Goal: Task Accomplishment & Management: Manage account settings

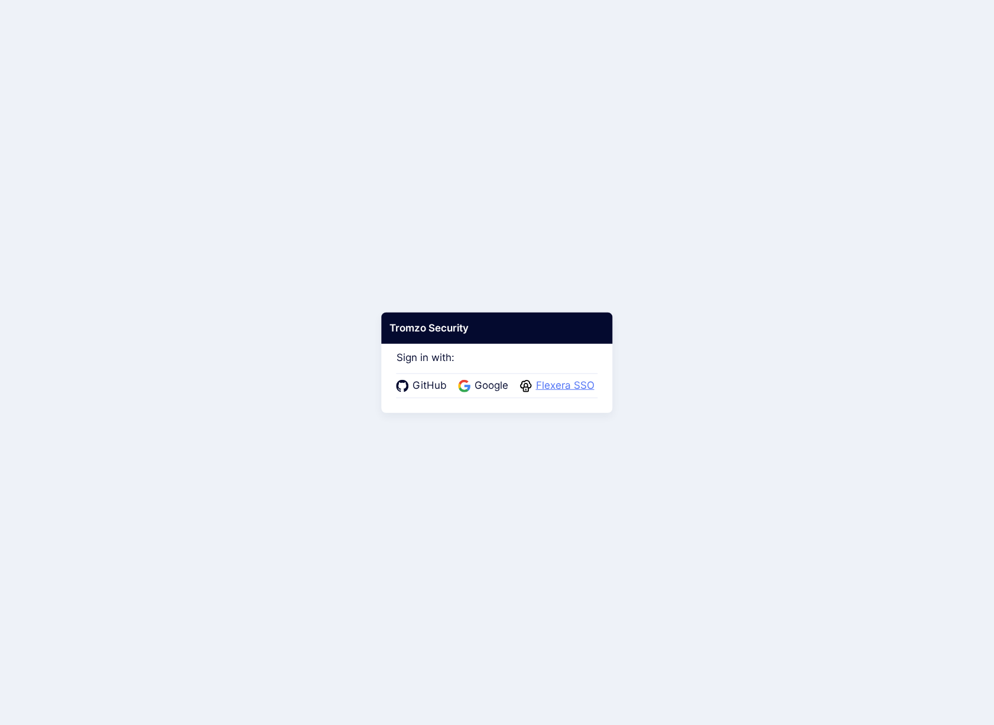
click at [573, 390] on span "Flexera SSO" at bounding box center [565, 385] width 66 height 15
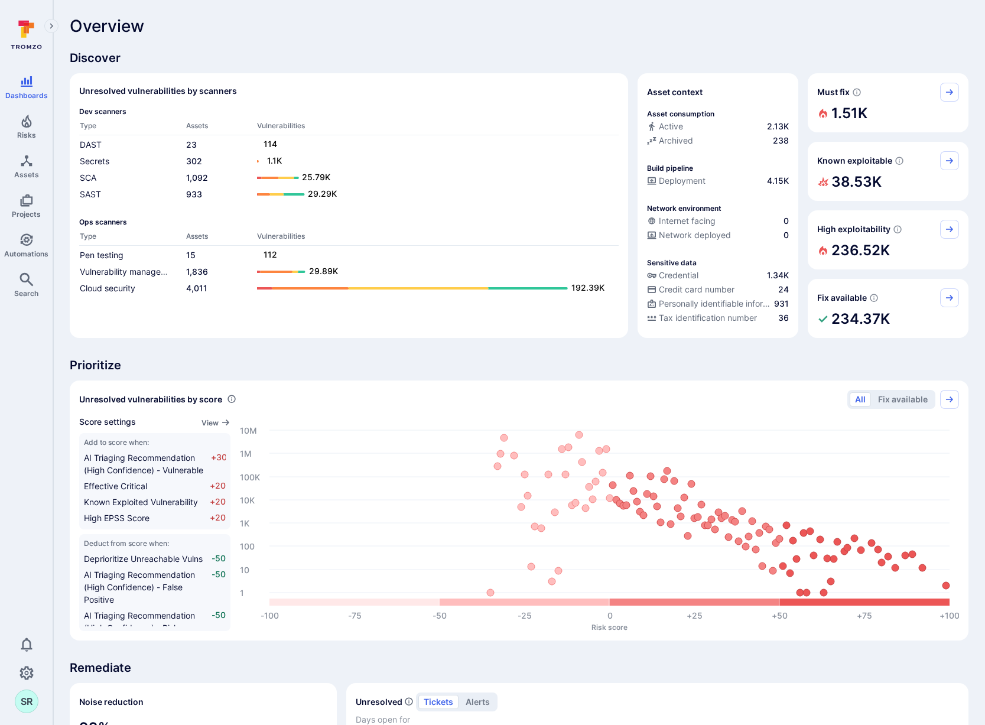
click at [431, 54] on span "Discover" at bounding box center [519, 58] width 899 height 17
click at [303, 36] on div "Overview Discover Unresolved vulnerabilities by scanners Dev scanners Type Asse…" at bounding box center [519, 612] width 899 height 1191
click at [415, 45] on div "Overview Discover Unresolved vulnerabilities by scanners Dev scanners Type Asse…" at bounding box center [519, 612] width 899 height 1191
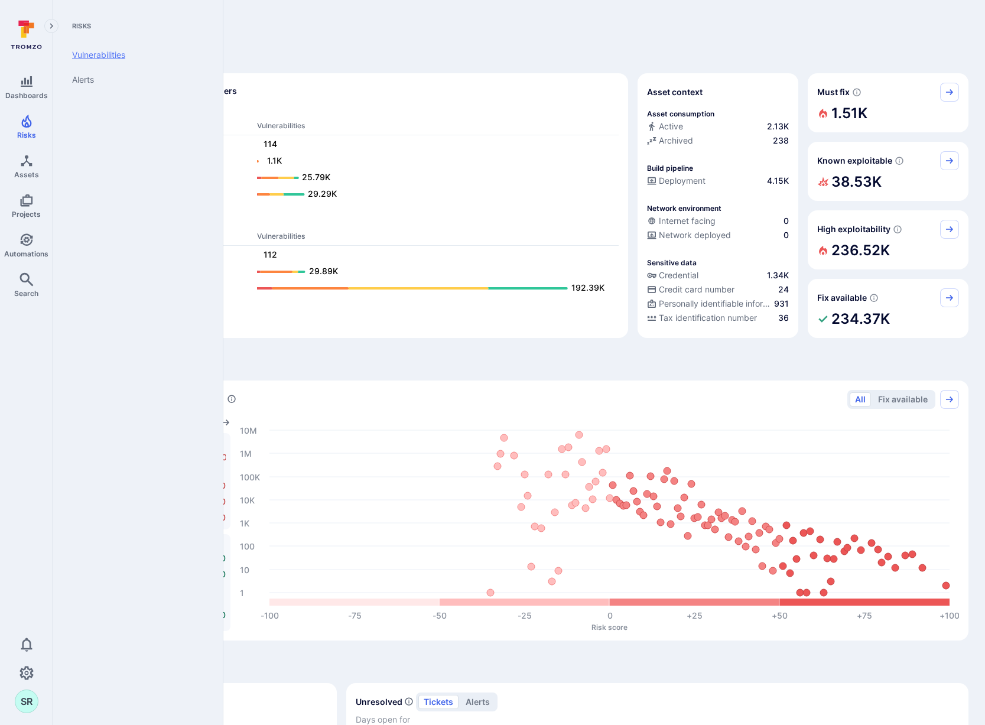
click at [79, 57] on link "Vulnerabilities" at bounding box center [136, 55] width 146 height 25
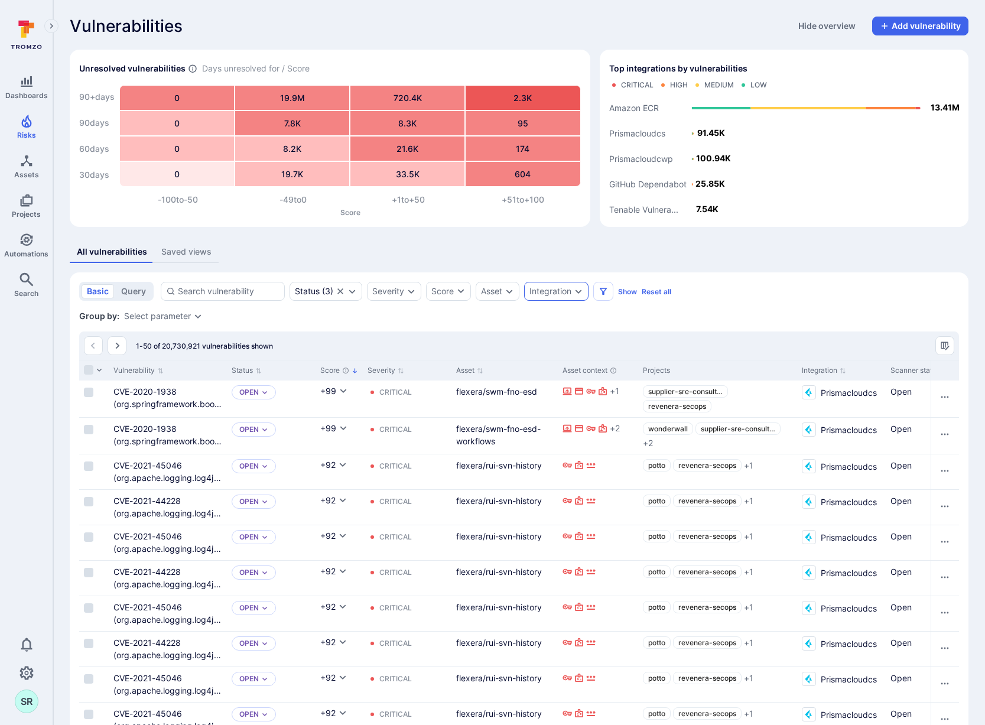
click at [571, 293] on div "Integration" at bounding box center [551, 291] width 42 height 9
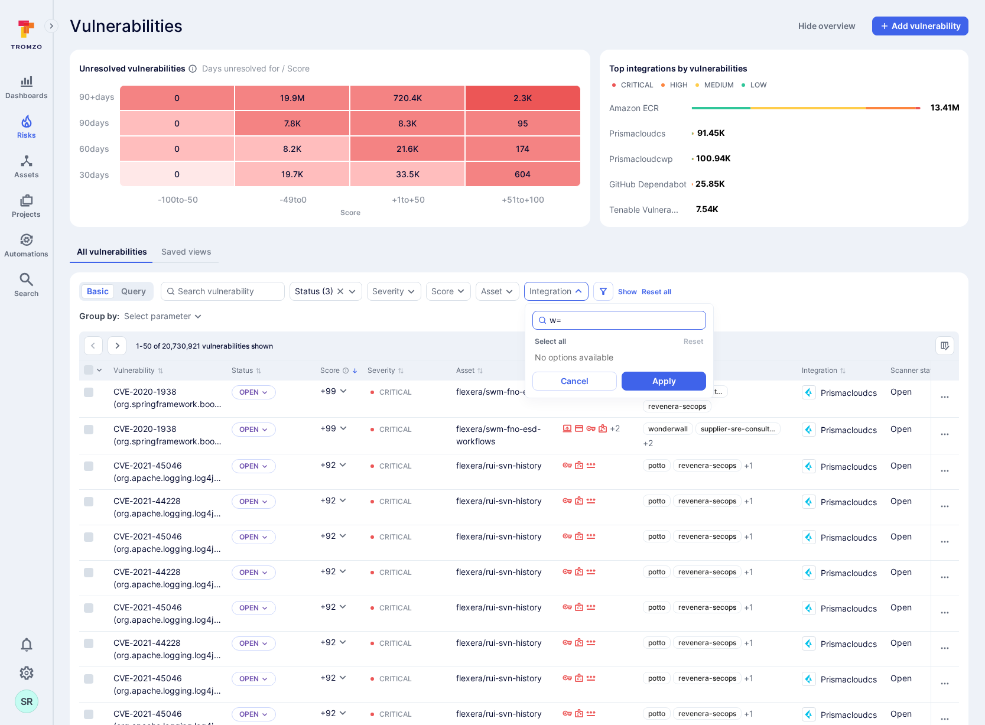
type input "w"
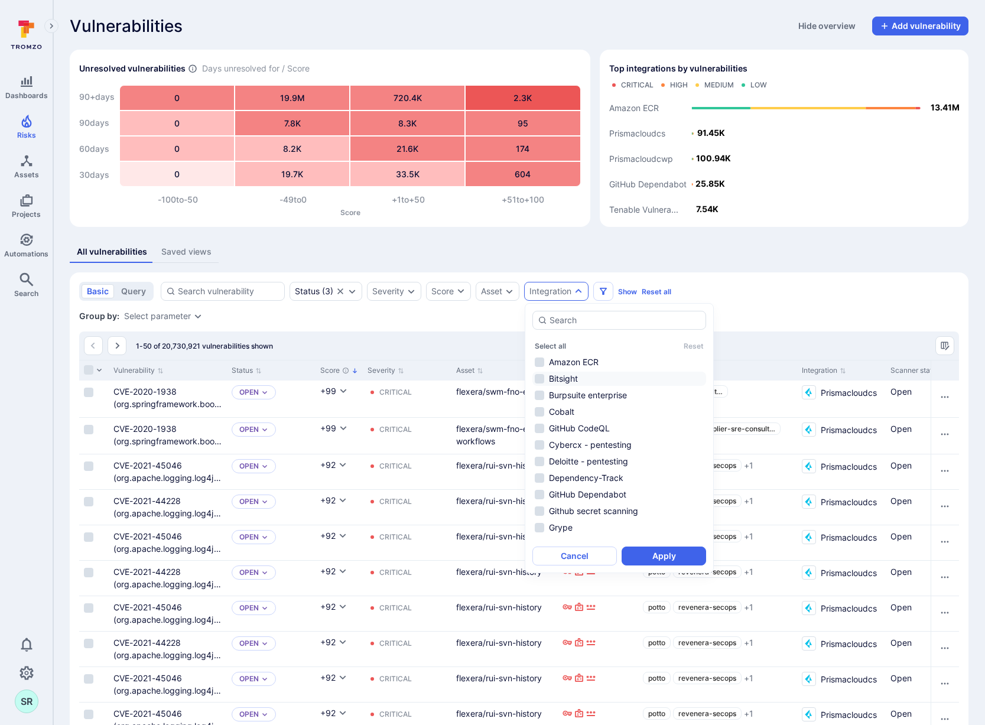
click at [543, 380] on li "Bitsight" at bounding box center [619, 379] width 174 height 14
click at [651, 556] on button "Apply" at bounding box center [664, 556] width 85 height 19
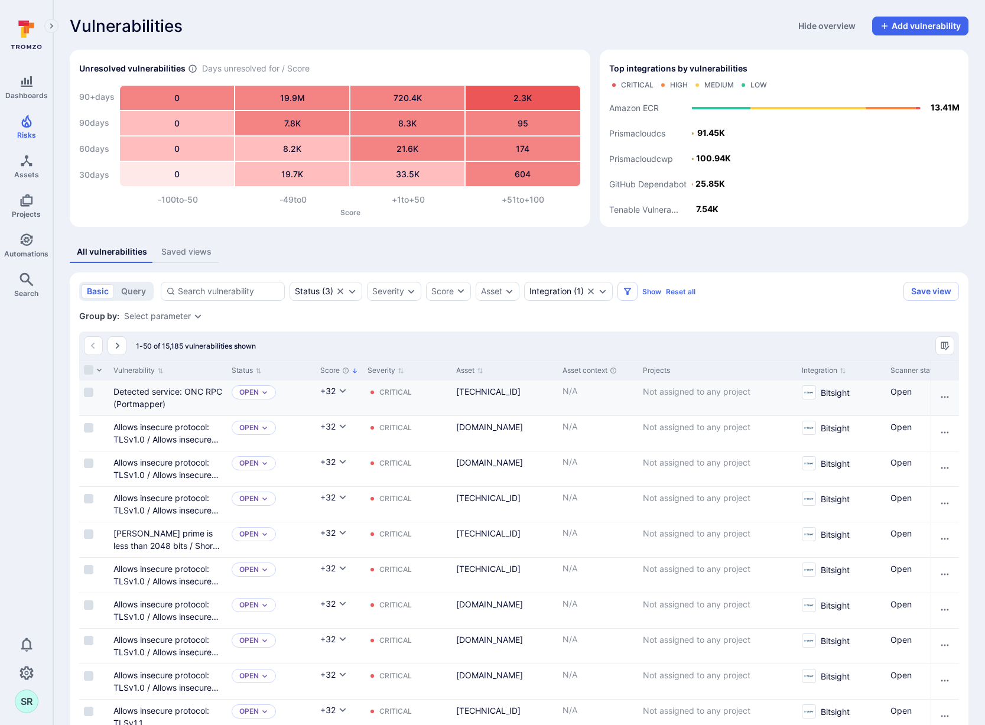
click at [702, 391] on span "Not assigned to any project" at bounding box center [697, 392] width 108 height 10
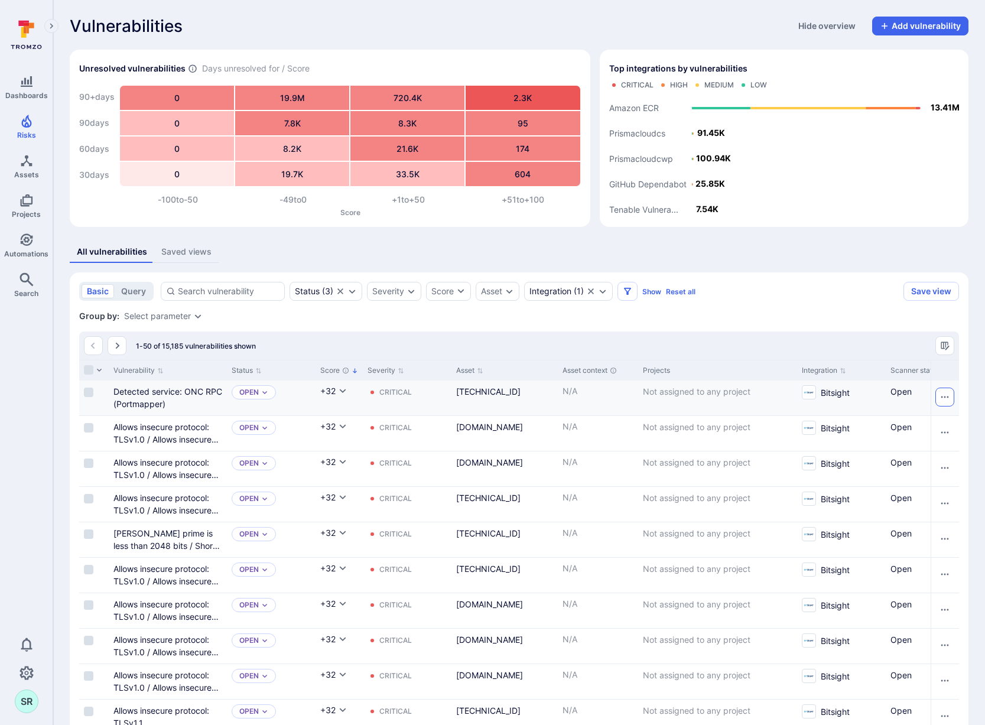
click at [946, 396] on icon "Row actions menu" at bounding box center [944, 396] width 9 height 9
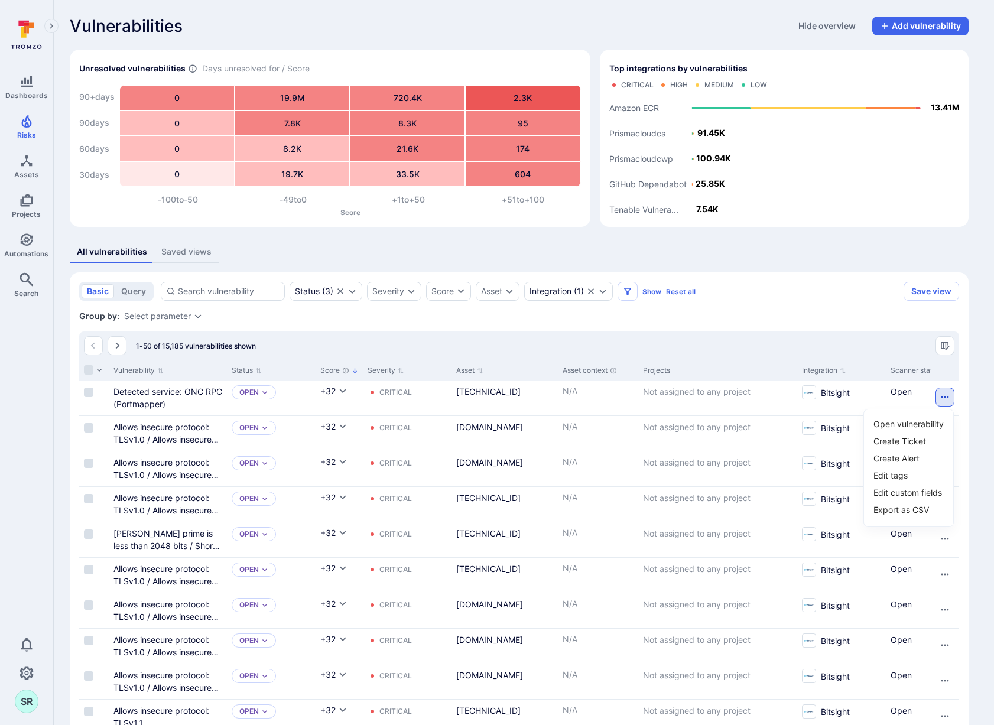
click at [848, 294] on div at bounding box center [497, 362] width 994 height 725
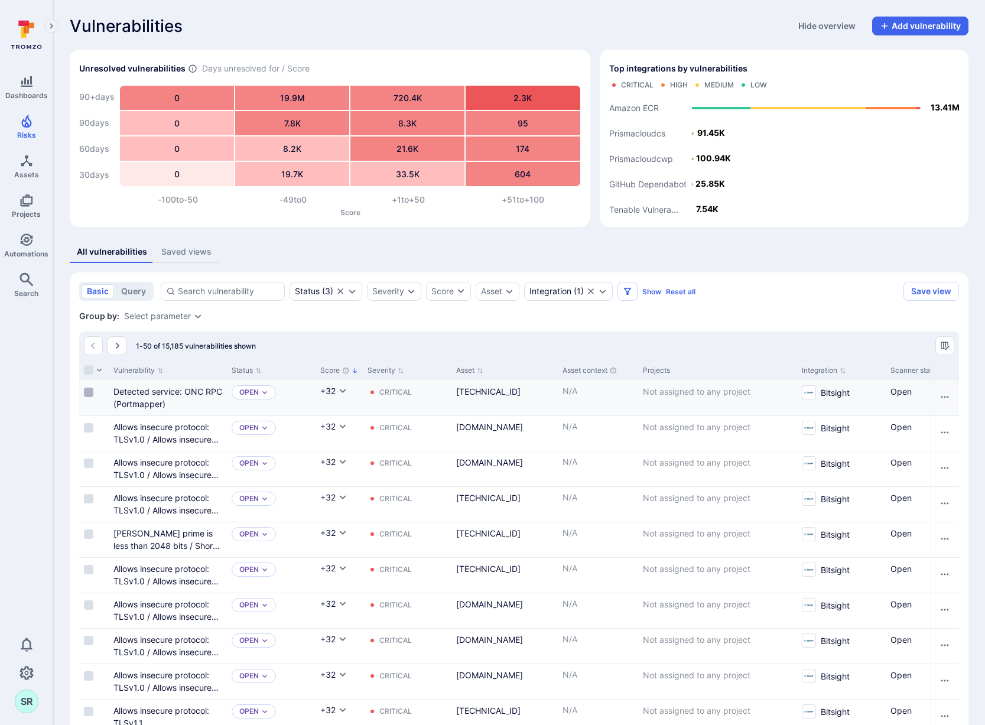
click at [87, 392] on input "Select row" at bounding box center [88, 392] width 9 height 9
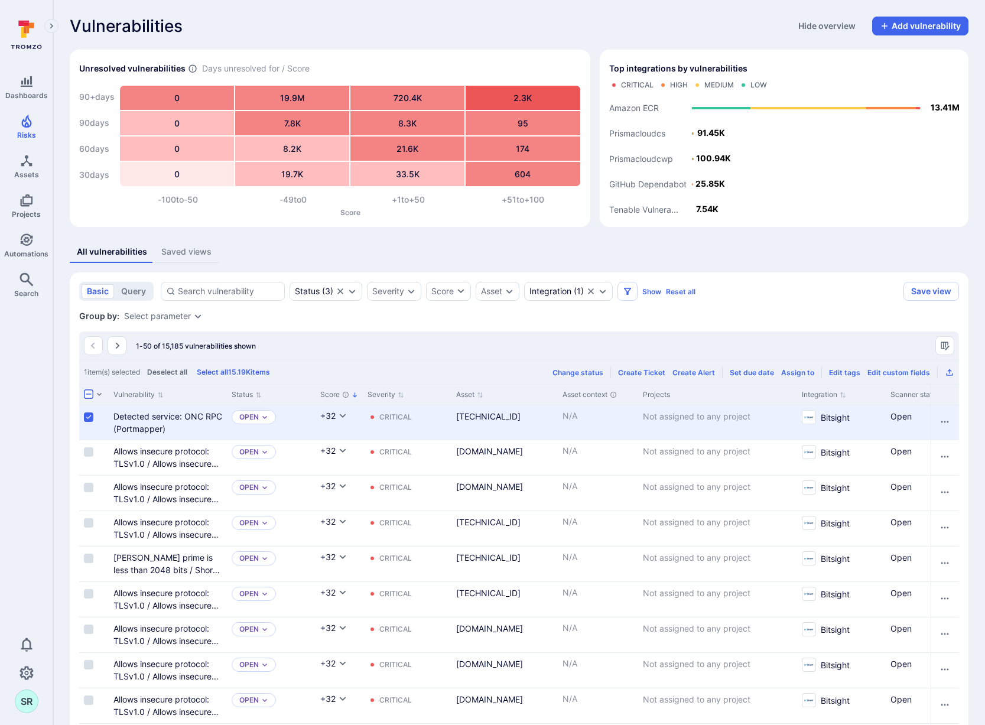
click at [803, 374] on div "Assign to" at bounding box center [797, 372] width 33 height 9
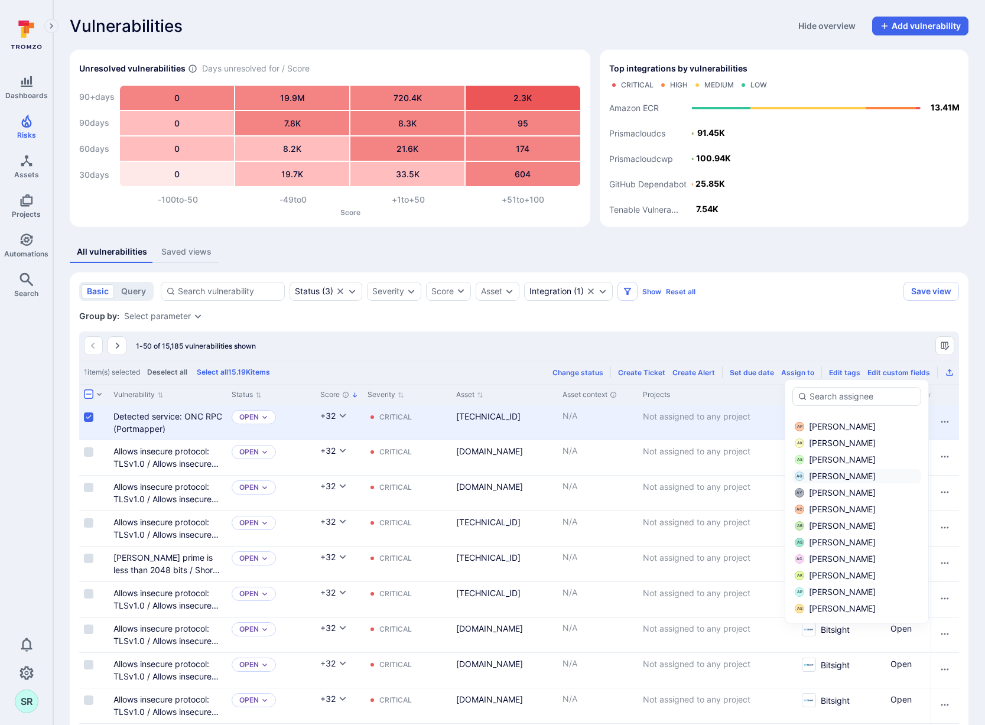
scroll to position [176, 0]
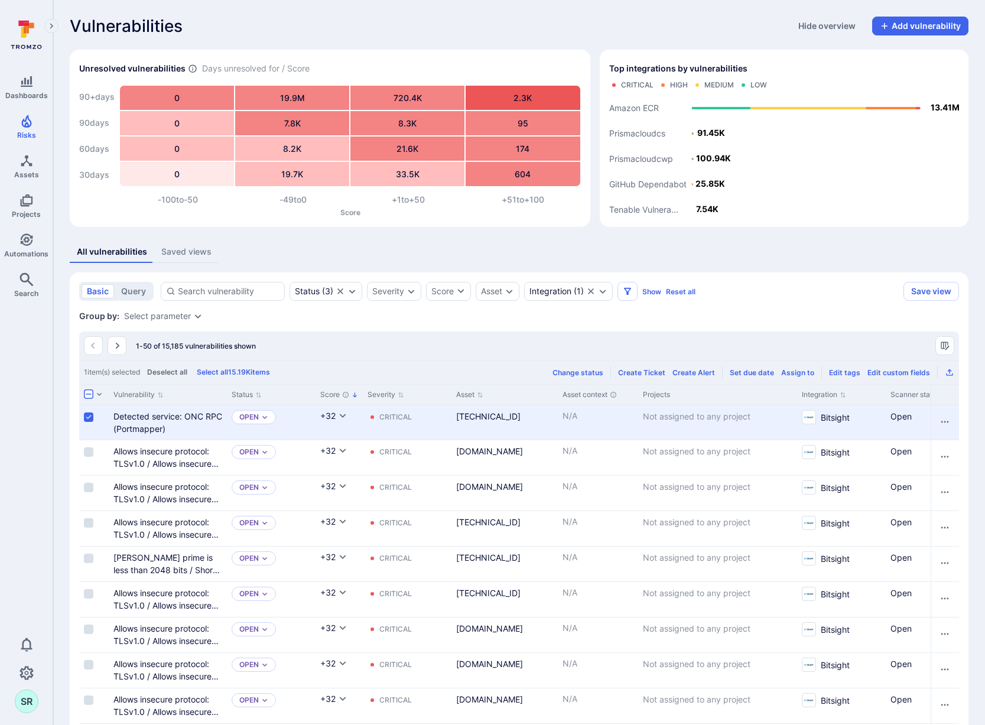
click at [87, 417] on input "Select row" at bounding box center [88, 417] width 9 height 9
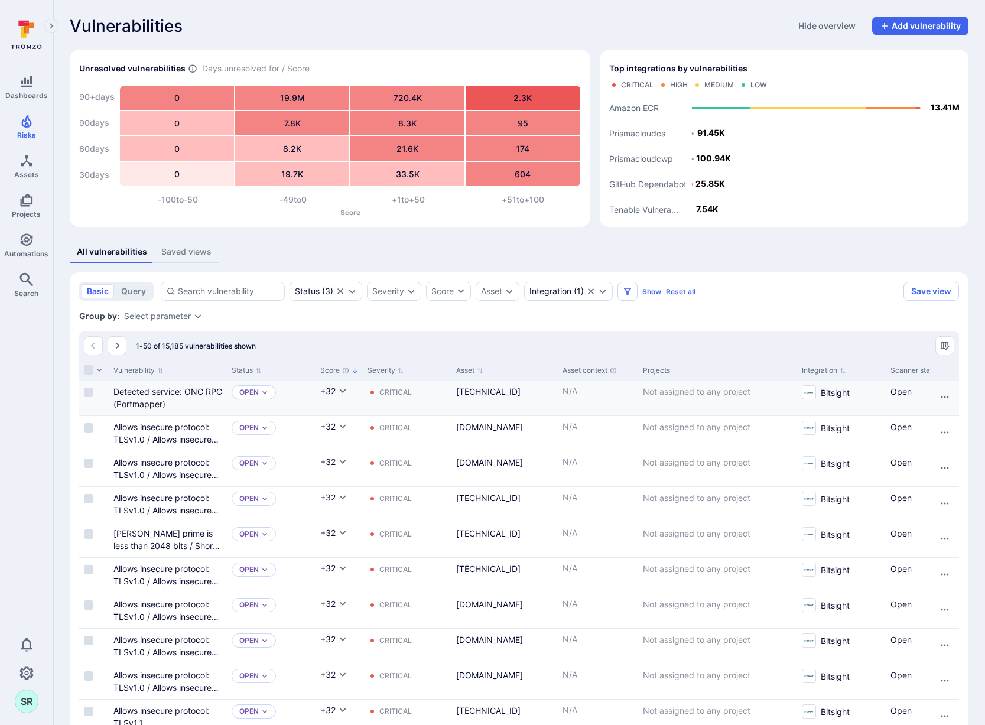
drag, startPoint x: 800, startPoint y: 305, endPoint x: 807, endPoint y: 307, distance: 7.5
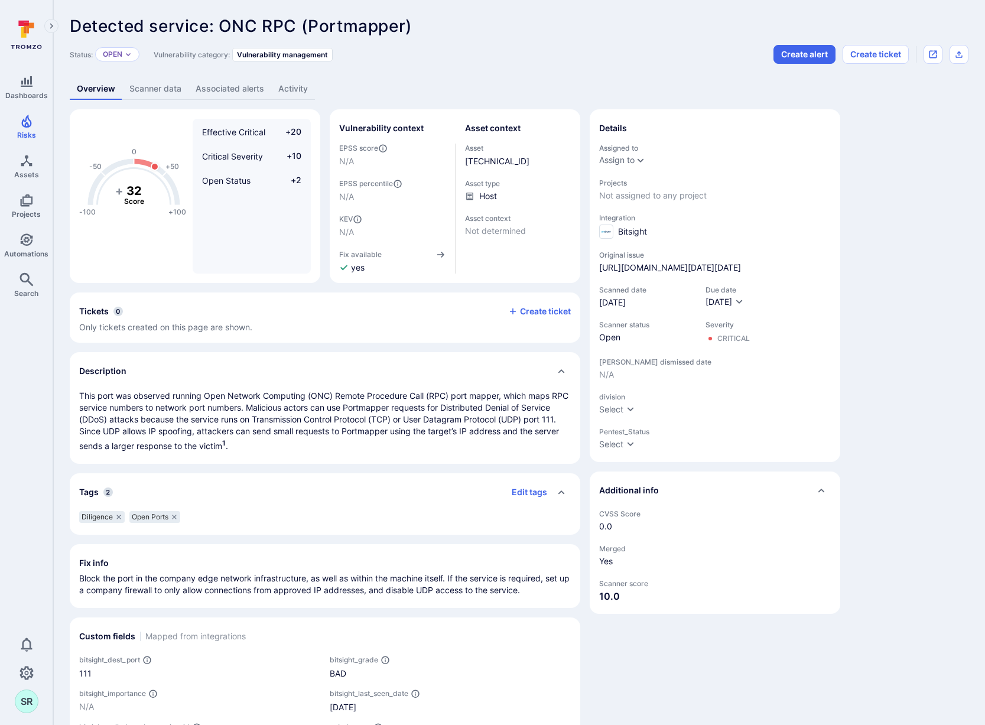
click at [690, 196] on span "Not assigned to any project" at bounding box center [715, 196] width 232 height 12
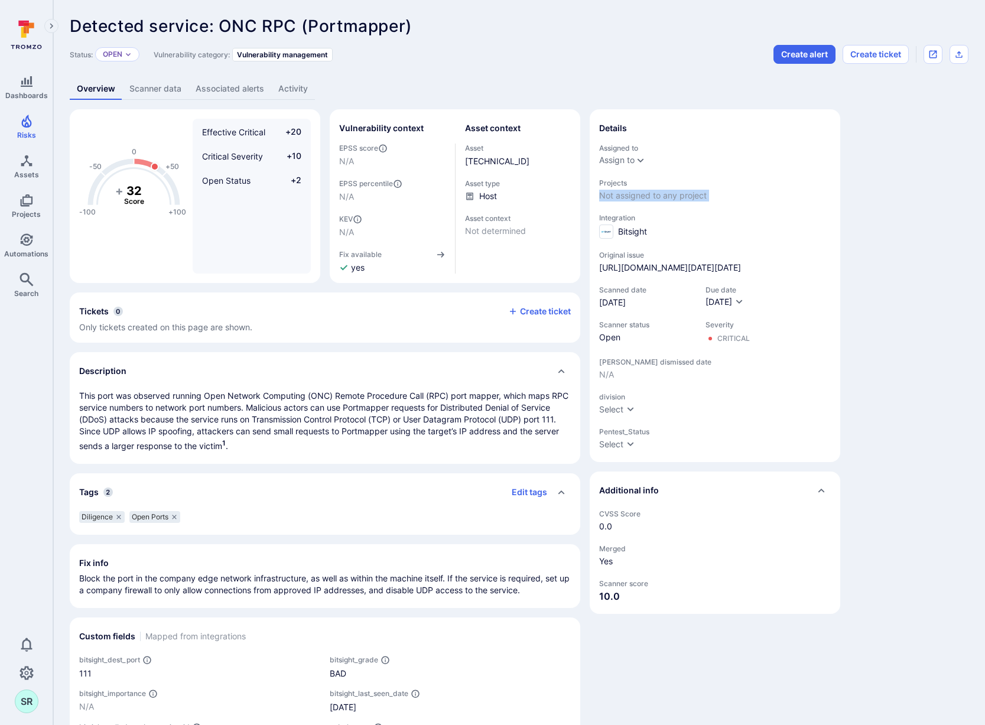
click at [690, 196] on span "Not assigned to any project" at bounding box center [715, 196] width 232 height 12
click at [975, 225] on div "Detected service: ONC RPC (Portmapper) ... Show more Status: Open Vulnerability…" at bounding box center [519, 467] width 932 height 934
click at [642, 159] on icon "Expand dropdown" at bounding box center [640, 159] width 9 height 9
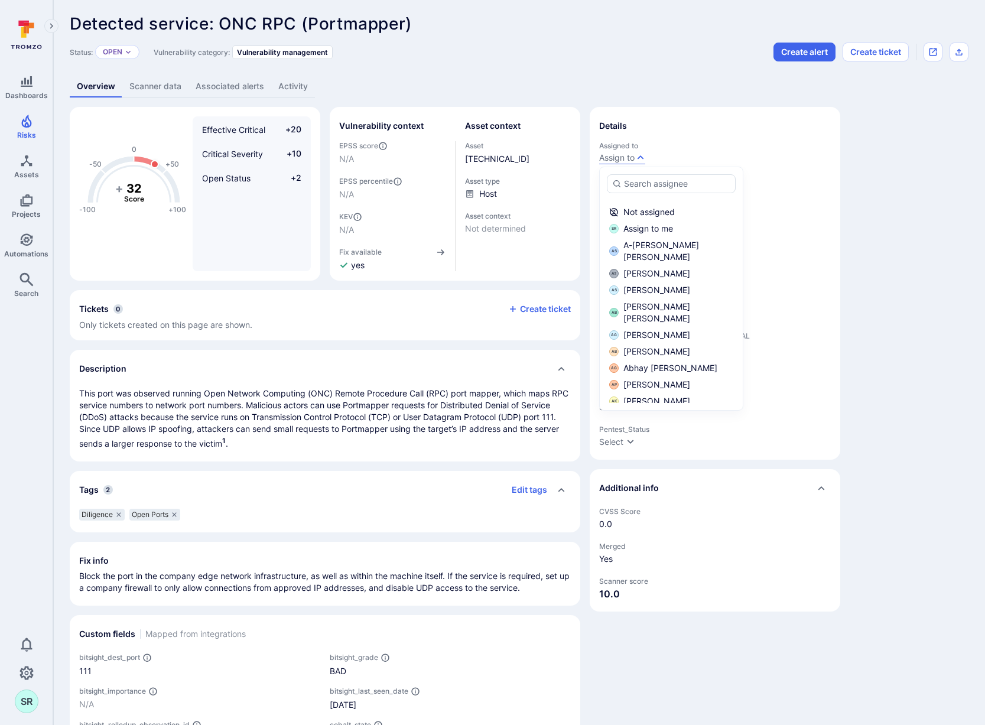
click at [879, 246] on div "-100 -50 0 +50 +100 + 32 Score Effective Critical +20 Critical Severity +10 Ope…" at bounding box center [519, 511] width 899 height 808
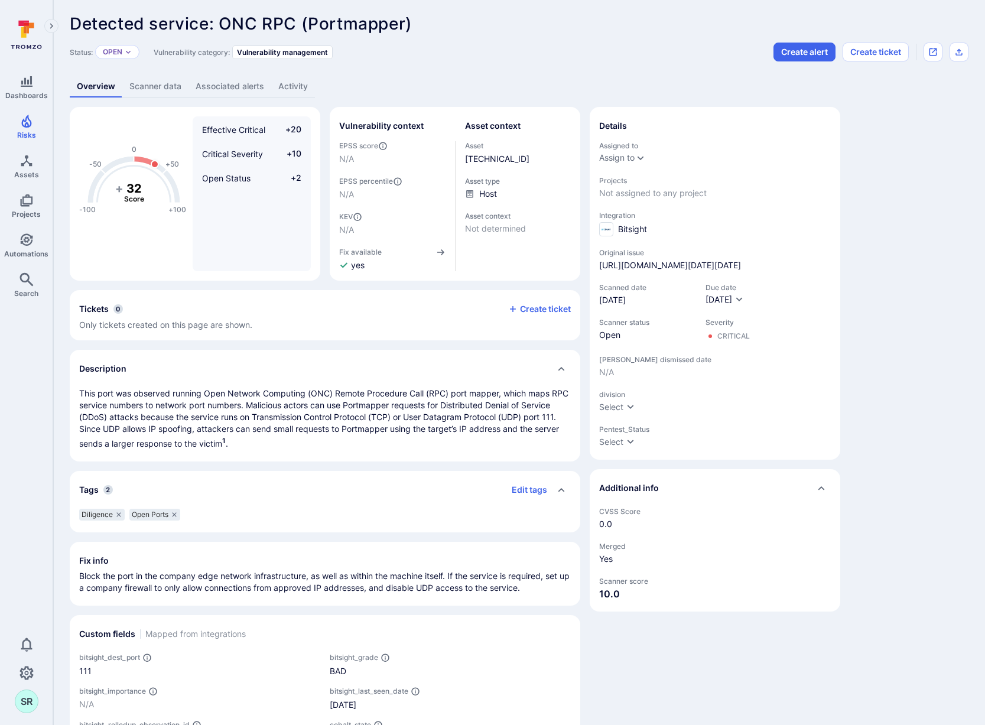
click at [644, 194] on span "Not assigned to any project" at bounding box center [715, 193] width 232 height 12
click at [958, 236] on div "-100 -50 0 +50 +100 + 32 Score Effective Critical +20 Critical Severity +10 Ope…" at bounding box center [519, 511] width 899 height 808
click at [898, 372] on div "-100 -50 0 +50 +100 + 32 Score Effective Critical +20 Critical Severity +10 Ope…" at bounding box center [519, 511] width 899 height 808
click at [921, 248] on div "-100 -50 0 +50 +100 + 32 Score Effective Critical +20 Critical Severity +10 Ope…" at bounding box center [519, 511] width 899 height 808
click at [663, 190] on span "Not assigned to any project" at bounding box center [715, 193] width 232 height 12
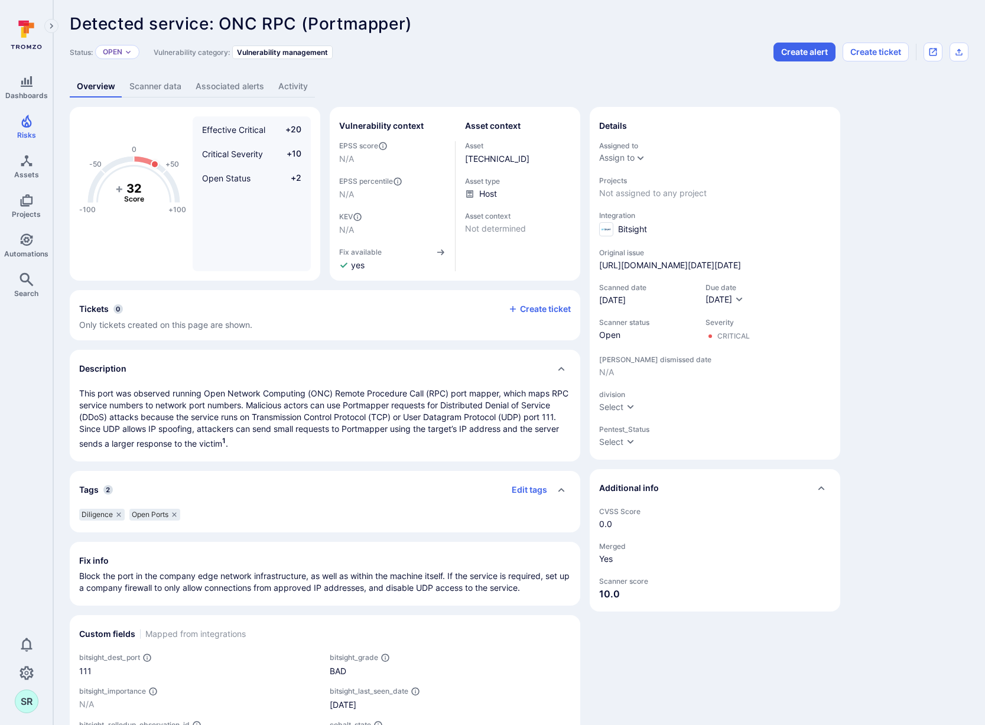
click at [946, 291] on div "-100 -50 0 +50 +100 + 32 Score Effective Critical +20 Critical Severity +10 Ope…" at bounding box center [519, 511] width 899 height 808
click at [936, 288] on div "-100 -50 0 +50 +100 + 32 Score Effective Critical +20 Critical Severity +10 Ope…" at bounding box center [519, 511] width 899 height 808
click at [966, 245] on div "-100 -50 0 +50 +100 + 32 Score Effective Critical +20 Critical Severity +10 Ope…" at bounding box center [519, 511] width 899 height 808
click at [928, 337] on div "-100 -50 0 +50 +100 + 32 Score Effective Critical +20 Critical Severity +10 Ope…" at bounding box center [519, 511] width 899 height 808
click at [921, 339] on div "-100 -50 0 +50 +100 + 32 Score Effective Critical +20 Critical Severity +10 Ope…" at bounding box center [519, 511] width 899 height 808
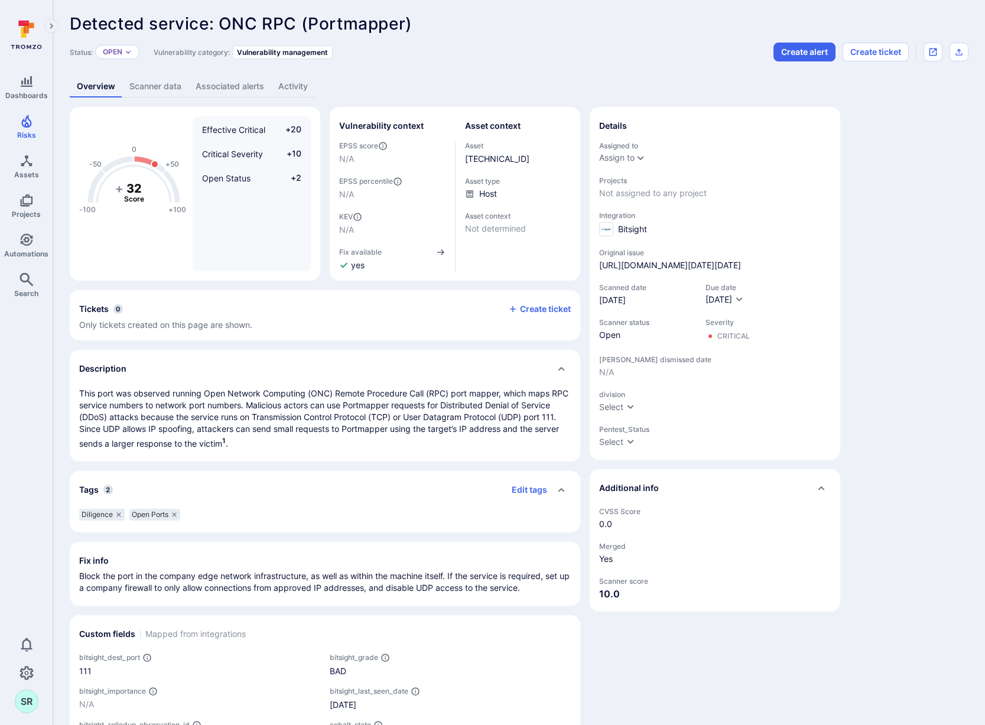
click at [895, 303] on div "-100 -50 0 +50 +100 + 32 Score Effective Critical +20 Critical Severity +10 Ope…" at bounding box center [519, 511] width 899 height 808
click at [931, 52] on icon "Open original issue" at bounding box center [932, 51] width 9 height 9
click at [893, 243] on div "-100 -50 0 +50 +100 + 32 Score Effective Critical +20 Critical Severity +10 Ope…" at bounding box center [519, 511] width 899 height 808
click at [671, 192] on span "Not assigned to any project" at bounding box center [715, 193] width 232 height 12
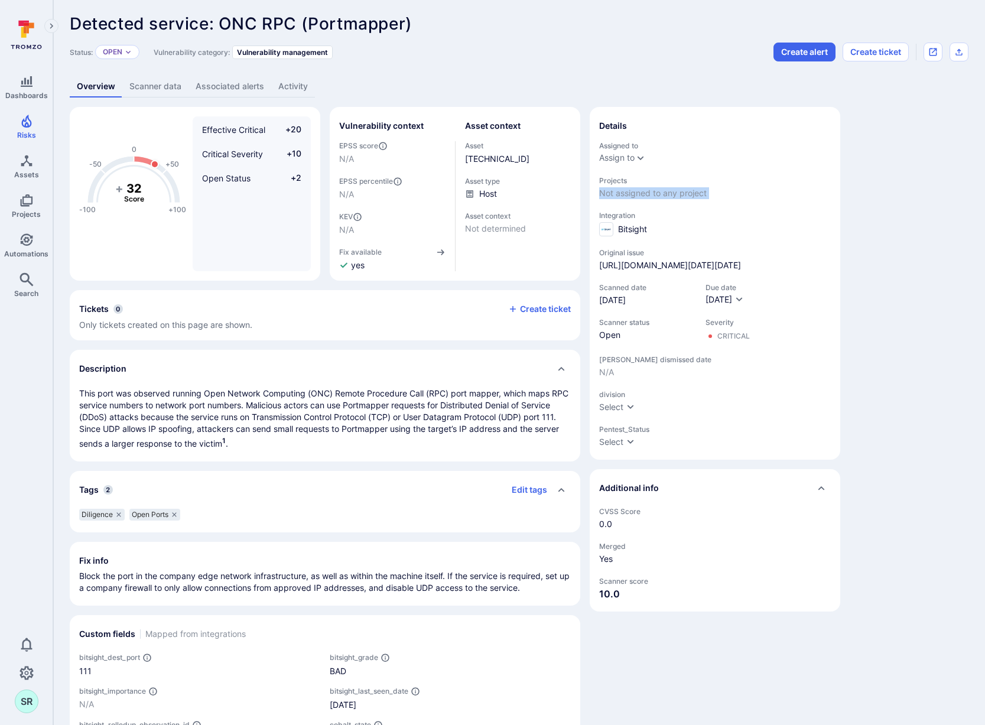
click at [671, 192] on span "Not assigned to any project" at bounding box center [715, 193] width 232 height 12
click at [907, 211] on div "-100 -50 0 +50 +100 + 32 Score Effective Critical +20 Critical Severity +10 Ope…" at bounding box center [519, 511] width 899 height 808
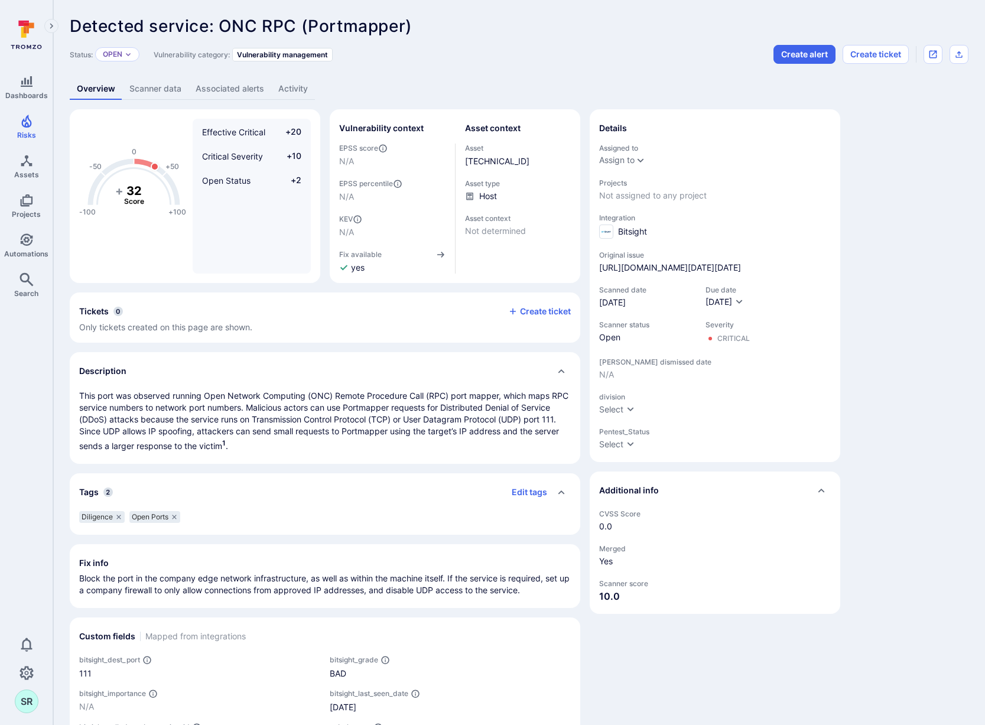
click at [926, 258] on div "-100 -50 0 +50 +100 + 32 Score Effective Critical +20 Critical Severity +10 Ope…" at bounding box center [519, 513] width 899 height 808
click at [941, 184] on div "-100 -50 0 +50 +100 + 32 Score Effective Critical +20 Critical Severity +10 Ope…" at bounding box center [519, 513] width 899 height 808
click at [909, 249] on div "-100 -50 0 +50 +100 + 32 Score Effective Critical +20 Critical Severity +10 Ope…" at bounding box center [519, 513] width 899 height 808
click at [917, 316] on div "-100 -50 0 +50 +100 + 32 Score Effective Critical +20 Critical Severity +10 Ope…" at bounding box center [519, 513] width 899 height 808
click at [906, 291] on div "-100 -50 0 +50 +100 + 32 Score Effective Critical +20 Critical Severity +10 Ope…" at bounding box center [519, 513] width 899 height 808
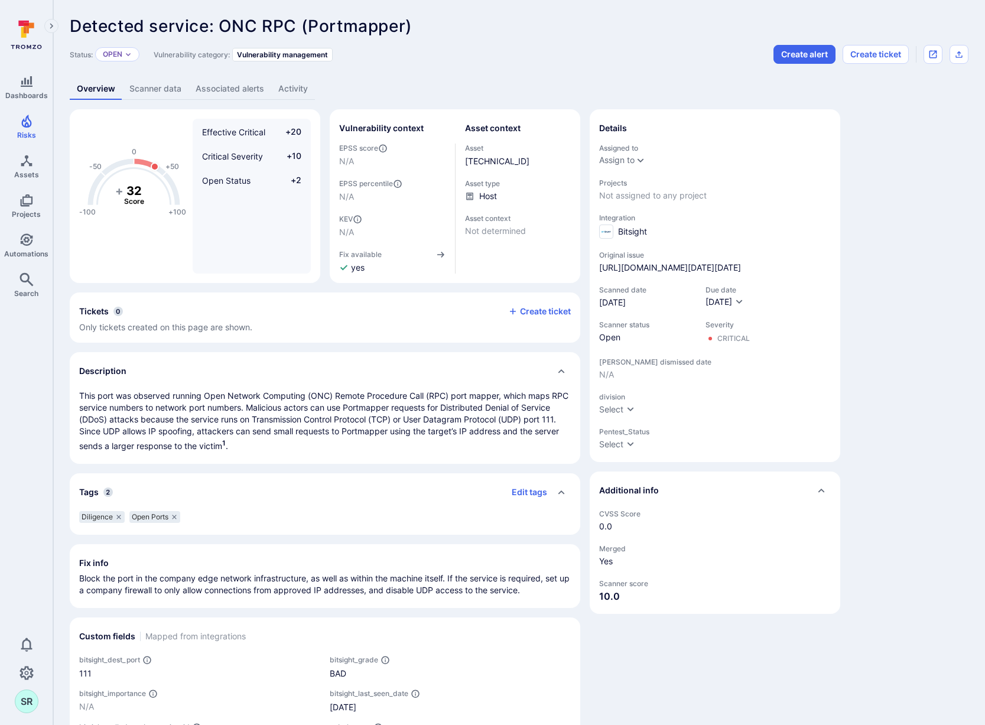
click at [905, 238] on div "-100 -50 0 +50 +100 + 32 Score Effective Critical +20 Critical Severity +10 Ope…" at bounding box center [519, 513] width 899 height 808
click at [897, 241] on div "-100 -50 0 +50 +100 + 32 Score Effective Critical +20 Critical Severity +10 Ope…" at bounding box center [519, 513] width 899 height 808
click at [921, 196] on div "-100 -50 0 +50 +100 + 32 Score Effective Critical +20 Critical Severity +10 Ope…" at bounding box center [519, 513] width 899 height 808
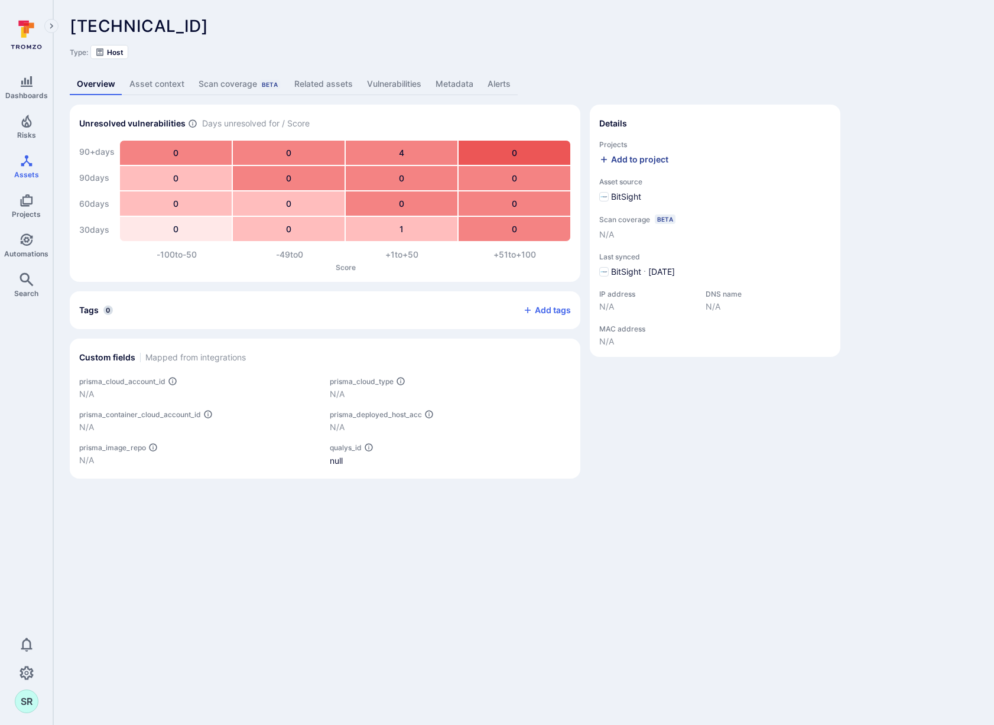
click at [655, 158] on div "Add to project" at bounding box center [633, 160] width 69 height 12
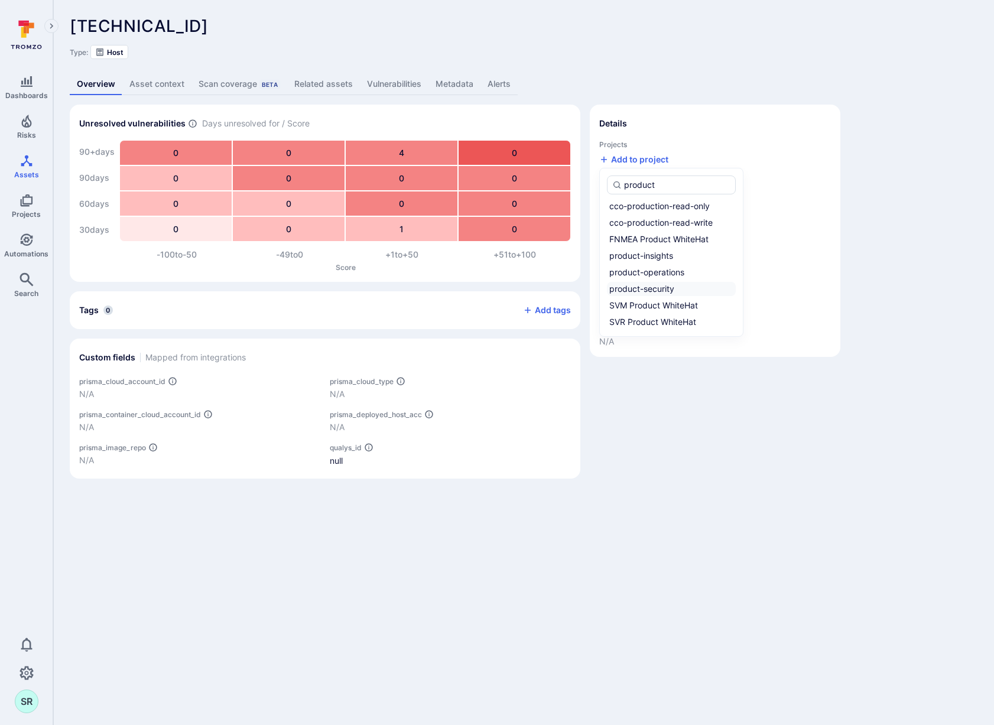
type input "product"
click at [681, 285] on label "product-security" at bounding box center [671, 289] width 129 height 14
click at [733, 289] on input "product-security" at bounding box center [733, 289] width 0 height 0
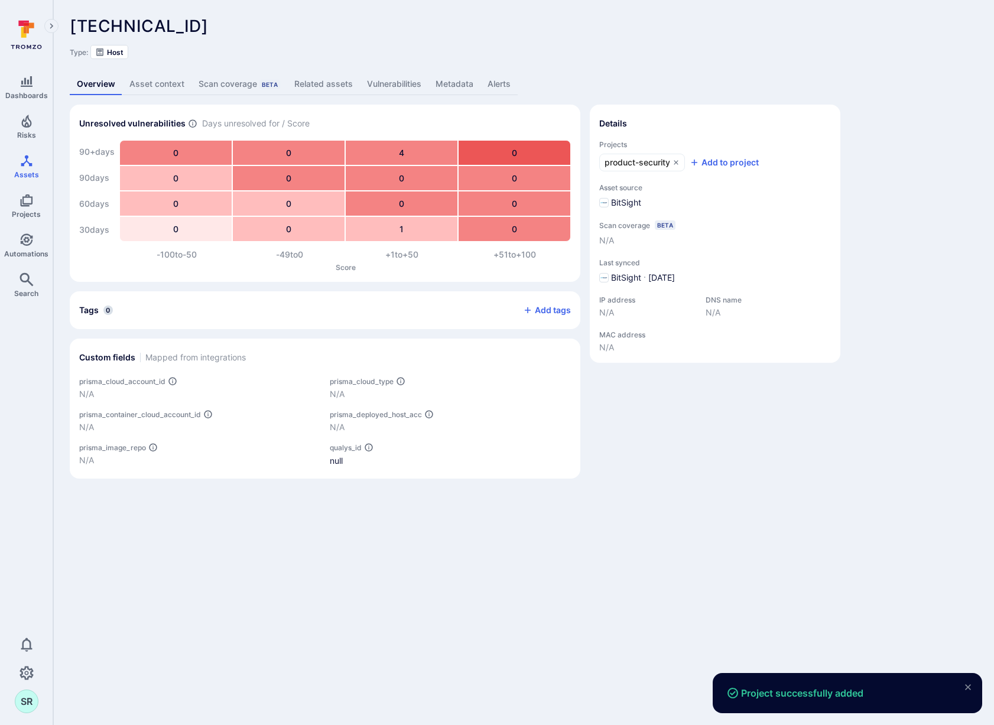
click at [876, 157] on div "Unresolved vulnerabilities Days unresolved for / Score 90+ days 90 days 60 days…" at bounding box center [524, 292] width 908 height 374
click at [679, 164] on icon at bounding box center [676, 162] width 7 height 7
click at [914, 258] on div "Unresolved vulnerabilities Days unresolved for / Score 90+ days 90 days 60 days…" at bounding box center [524, 292] width 908 height 374
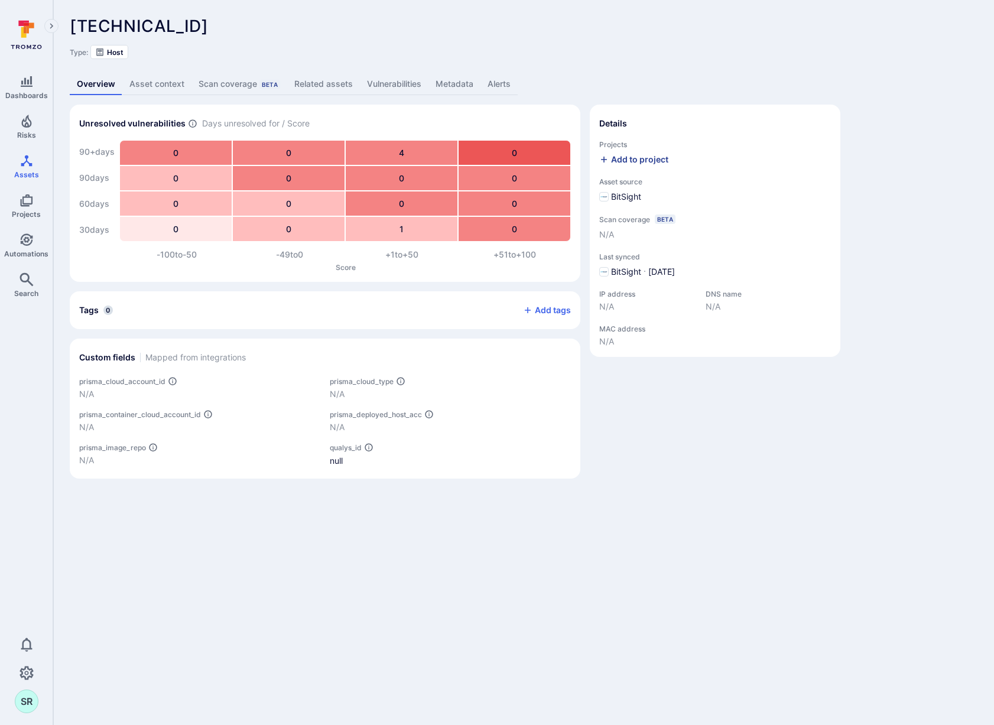
click at [655, 155] on div "Add to project" at bounding box center [633, 160] width 69 height 12
type input "product-sec"
click at [649, 210] on div "product-security" at bounding box center [641, 206] width 65 height 12
click at [733, 206] on input "product-security" at bounding box center [733, 206] width 0 height 0
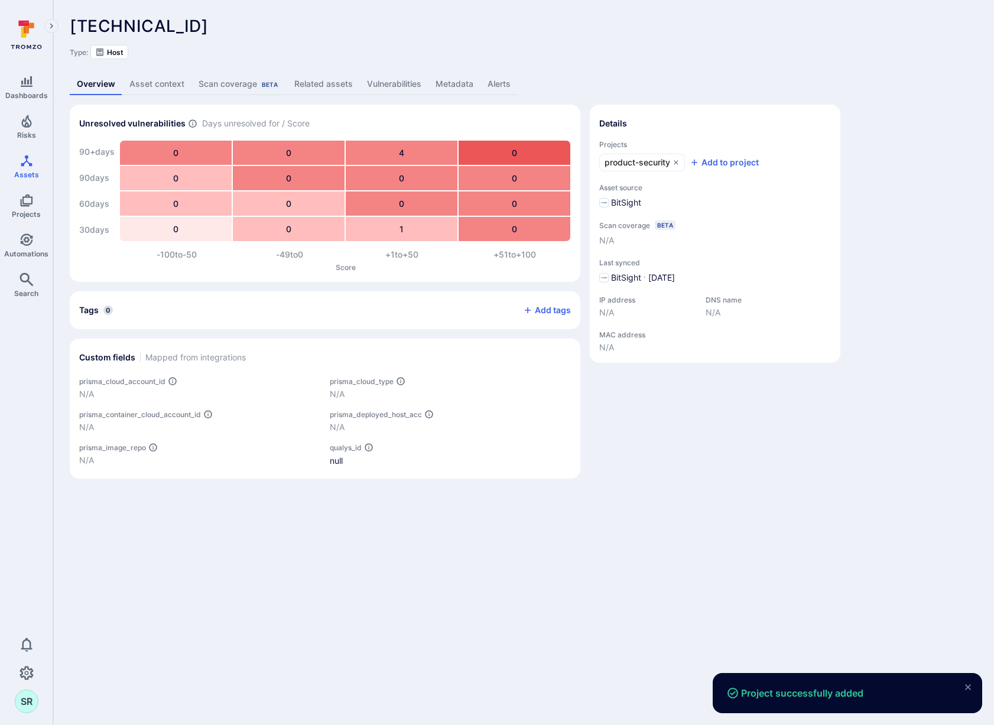
click at [868, 182] on div "Unresolved vulnerabilities Days unresolved for / Score 90+ days 90 days 60 days…" at bounding box center [524, 292] width 908 height 374
click at [678, 161] on icon at bounding box center [676, 162] width 4 height 4
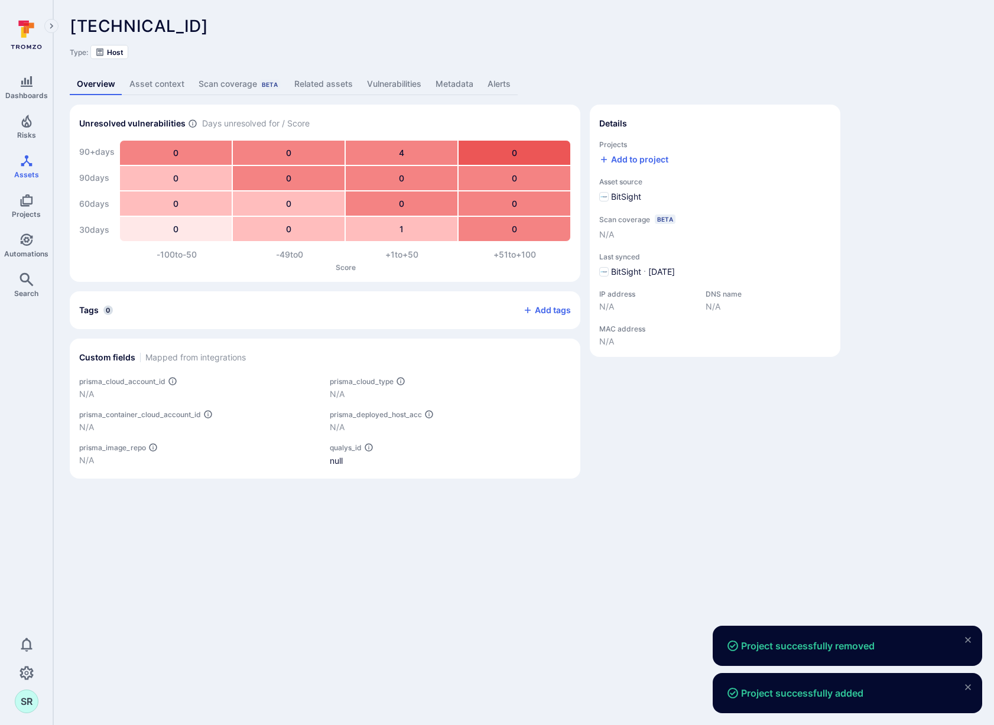
click at [899, 160] on div "Unresolved vulnerabilities Days unresolved for / Score 90+ days 90 days 60 days…" at bounding box center [524, 292] width 908 height 374
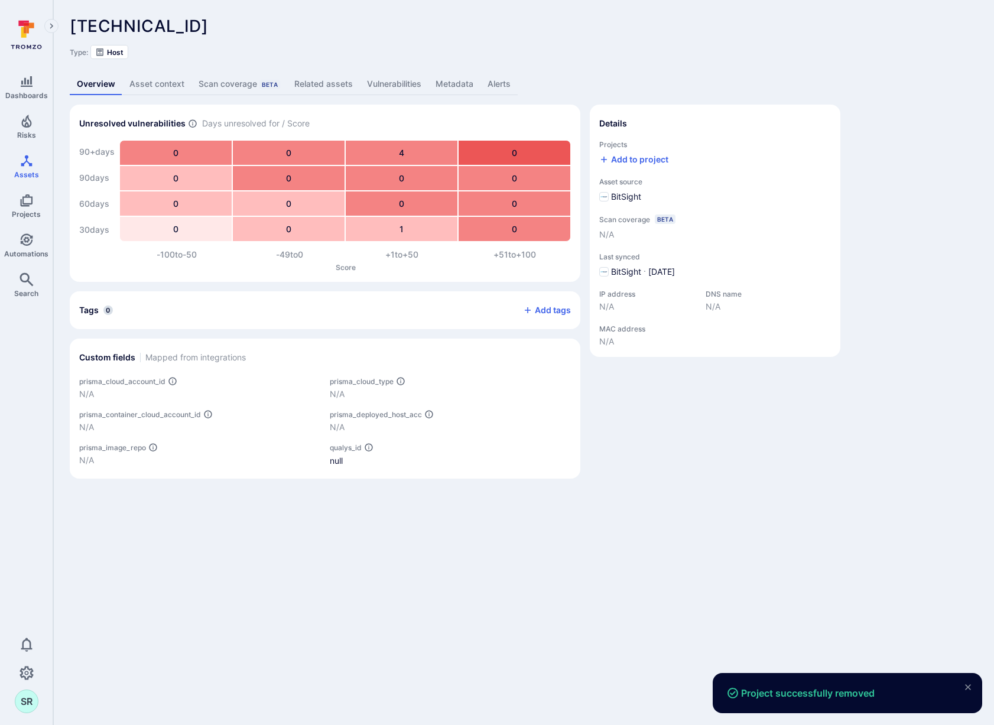
click at [967, 686] on icon "close" at bounding box center [968, 687] width 6 height 6
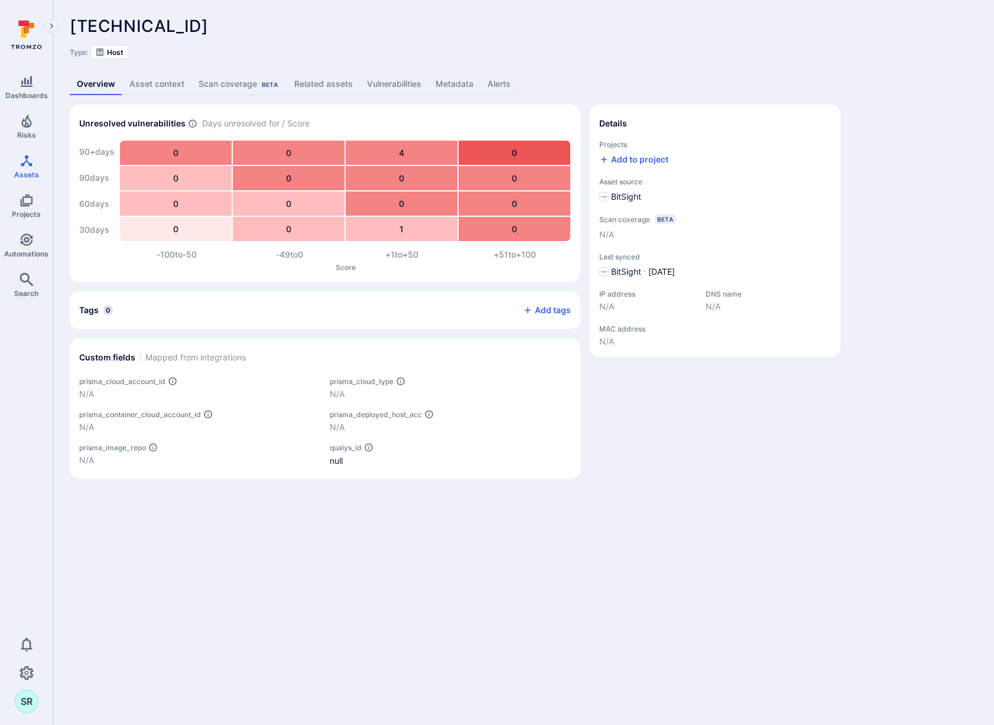
click at [876, 190] on div "Unresolved vulnerabilities Days unresolved for / Score 90+ days 90 days 60 days…" at bounding box center [524, 292] width 908 height 374
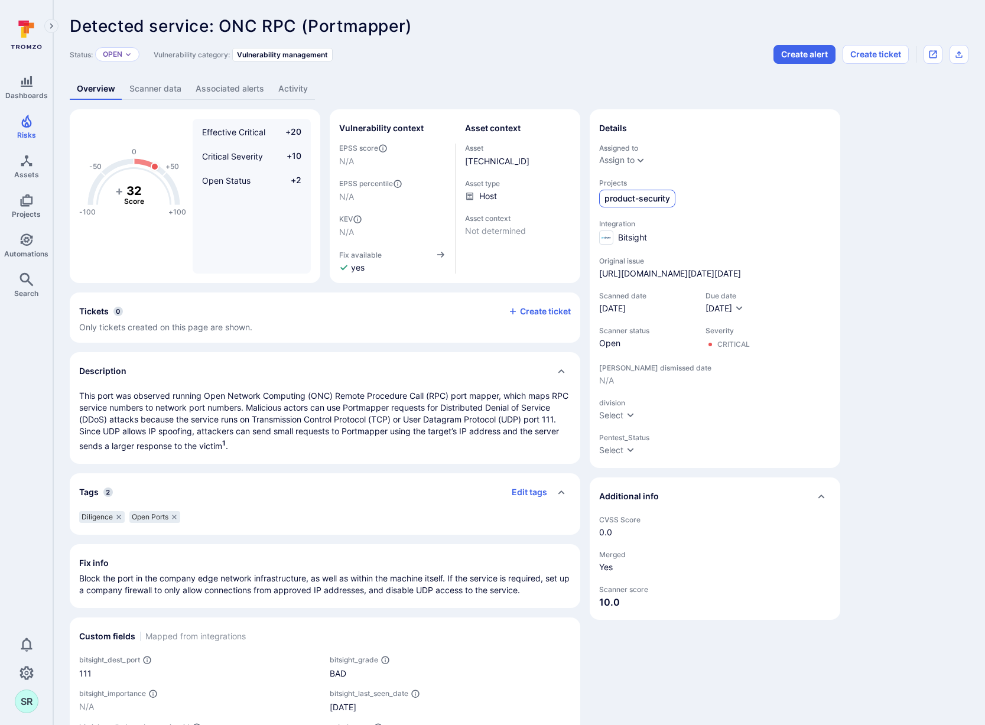
click at [660, 203] on span "product-security" at bounding box center [638, 199] width 66 height 12
click at [871, 215] on div "-100 -50 0 +50 +100 + 32 Score Effective Critical +20 Critical Severity +10 Ope…" at bounding box center [519, 513] width 899 height 808
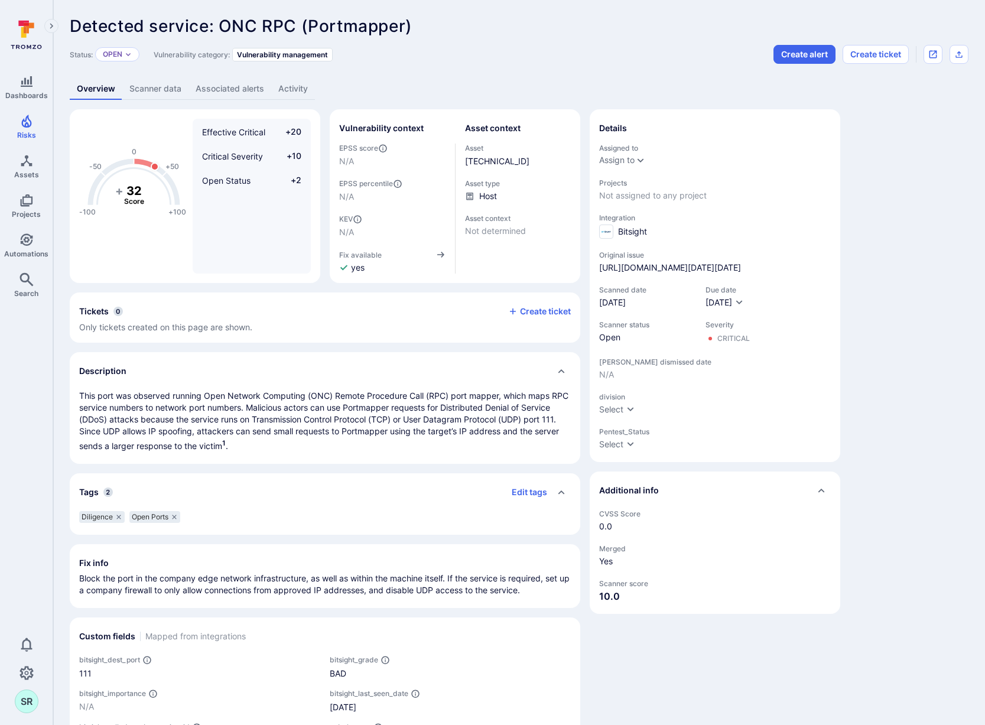
click at [914, 256] on div "-100 -50 0 +50 +100 + 32 Score Effective Critical +20 Critical Severity +10 Ope…" at bounding box center [519, 513] width 899 height 808
click at [910, 216] on div "-100 -50 0 +50 +100 + 32 Score Effective Critical +20 Critical Severity +10 Ope…" at bounding box center [519, 513] width 899 height 808
click at [904, 278] on div "-100 -50 0 +50 +100 + 32 Score Effective Critical +20 Critical Severity +10 Ope…" at bounding box center [519, 513] width 899 height 808
click at [933, 214] on div "-100 -50 0 +50 +100 + 32 Score Effective Critical +20 Critical Severity +10 Ope…" at bounding box center [519, 513] width 899 height 808
click at [937, 206] on div "-100 -50 0 +50 +100 + 32 Score Effective Critical +20 Critical Severity +10 Ope…" at bounding box center [519, 513] width 899 height 808
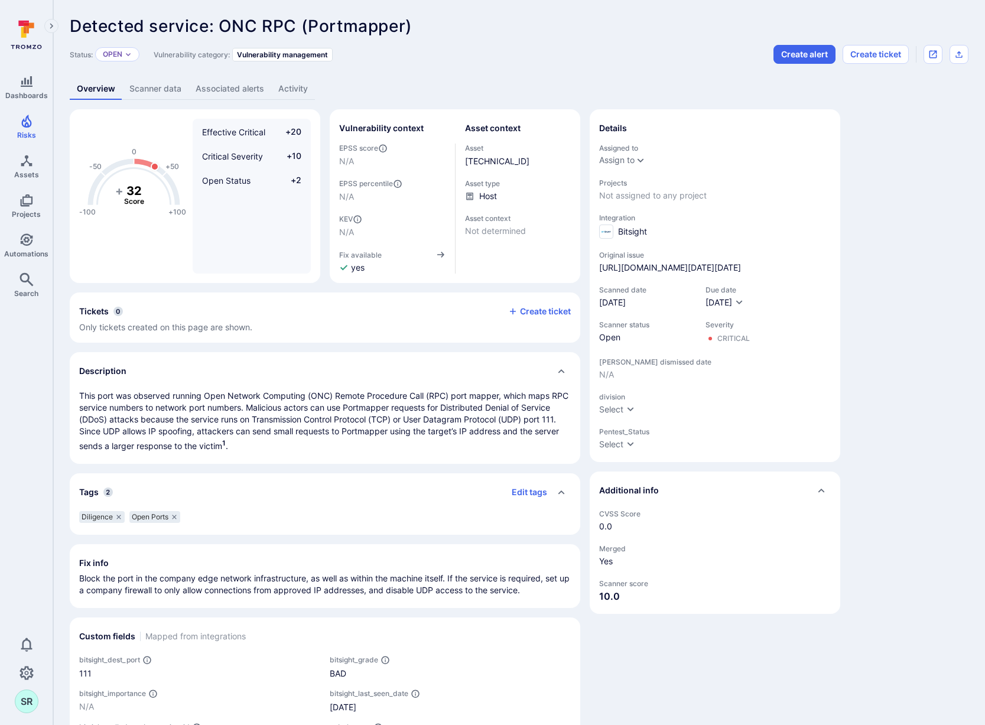
click at [966, 265] on div "-100 -50 0 +50 +100 + 32 Score Effective Critical +20 Critical Severity +10 Ope…" at bounding box center [519, 513] width 899 height 808
click at [929, 268] on div "-100 -50 0 +50 +100 + 32 Score Effective Critical +20 Critical Severity +10 Ope…" at bounding box center [519, 513] width 899 height 808
click at [922, 286] on div "-100 -50 0 +50 +100 + 32 Score Effective Critical +20 Critical Severity +10 Ope…" at bounding box center [519, 513] width 899 height 808
click at [669, 197] on span "Not assigned to any project" at bounding box center [715, 196] width 232 height 12
click at [932, 277] on div "-100 -50 0 +50 +100 + 32 Score Effective Critical +20 Critical Severity +10 Ope…" at bounding box center [519, 513] width 899 height 808
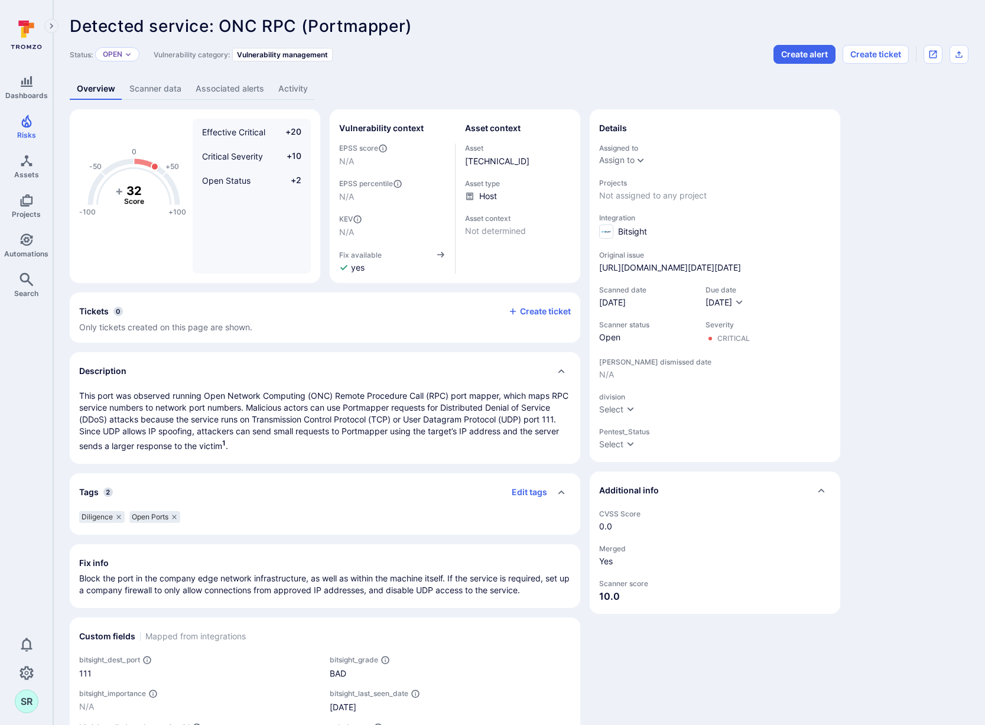
click at [947, 355] on div "-100 -50 0 +50 +100 + 32 Score Effective Critical +20 Critical Severity +10 Ope…" at bounding box center [519, 513] width 899 height 808
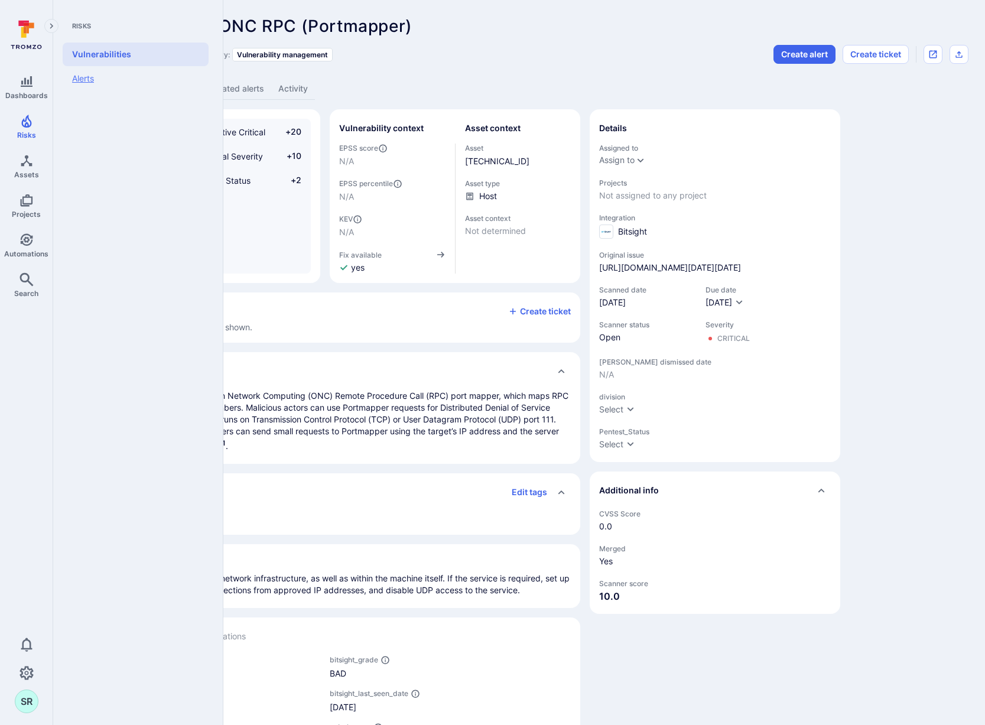
click at [87, 82] on link "Alerts" at bounding box center [136, 78] width 146 height 25
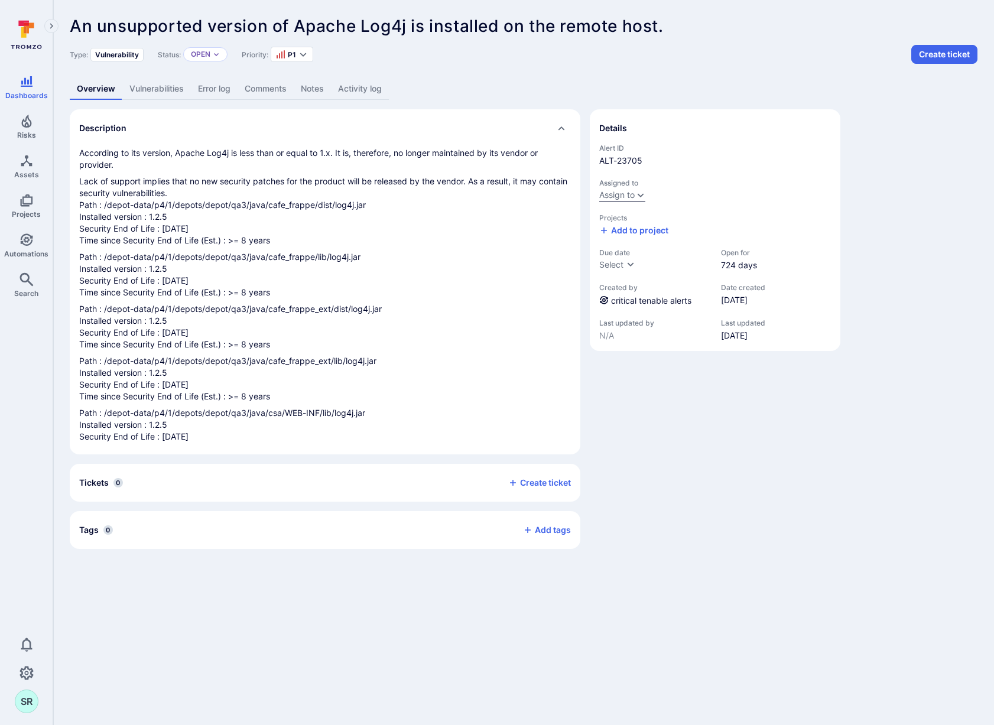
click at [641, 193] on icon "Expand dropdown" at bounding box center [640, 194] width 9 height 9
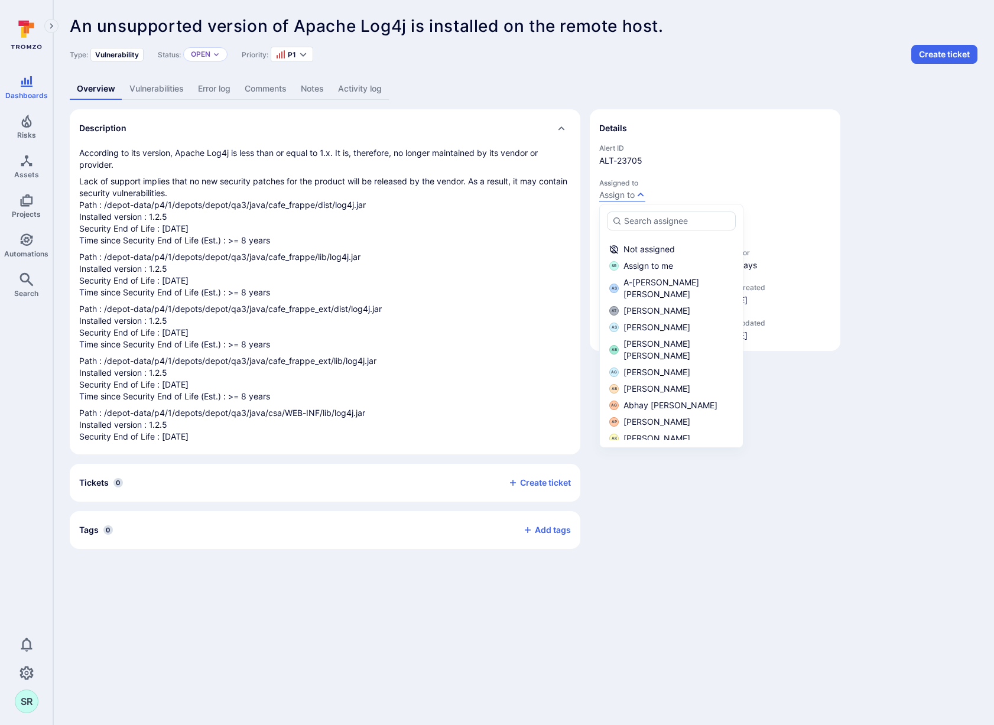
click at [917, 161] on div "Description According to its version, Apache Log4j is less than or equal to 1.x…" at bounding box center [524, 329] width 908 height 440
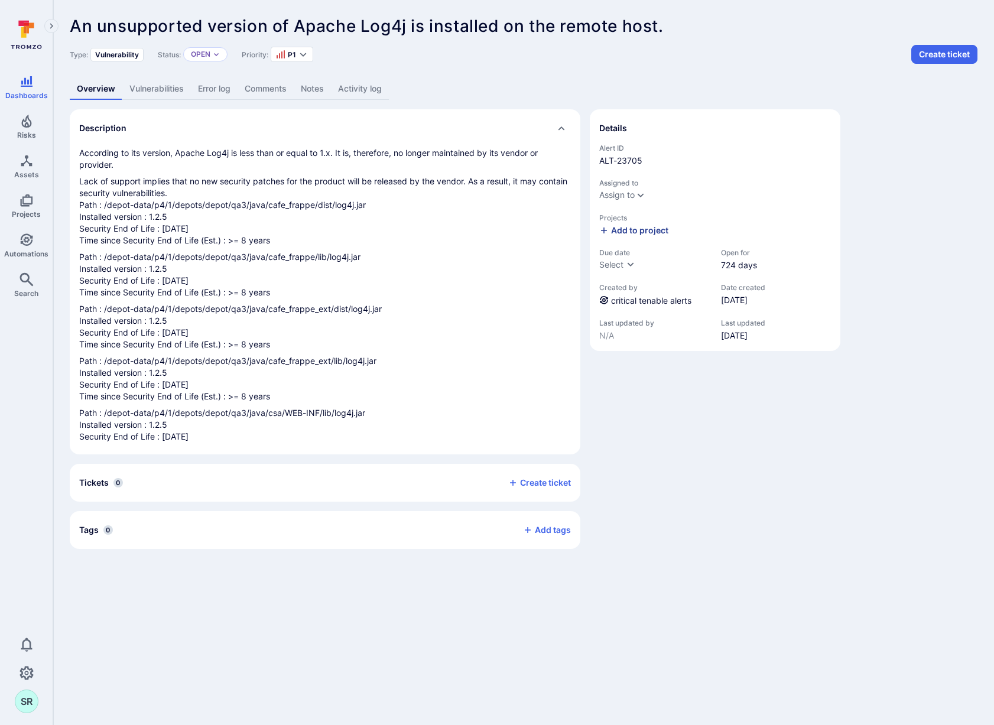
click at [655, 230] on div "Add to project" at bounding box center [633, 231] width 69 height 12
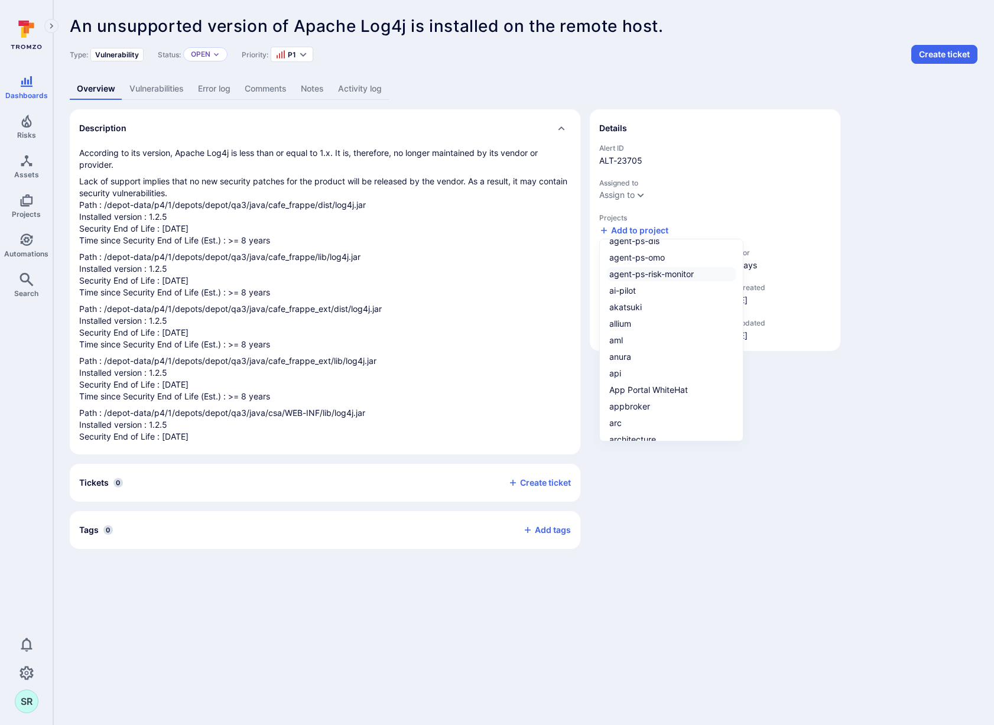
scroll to position [654, 0]
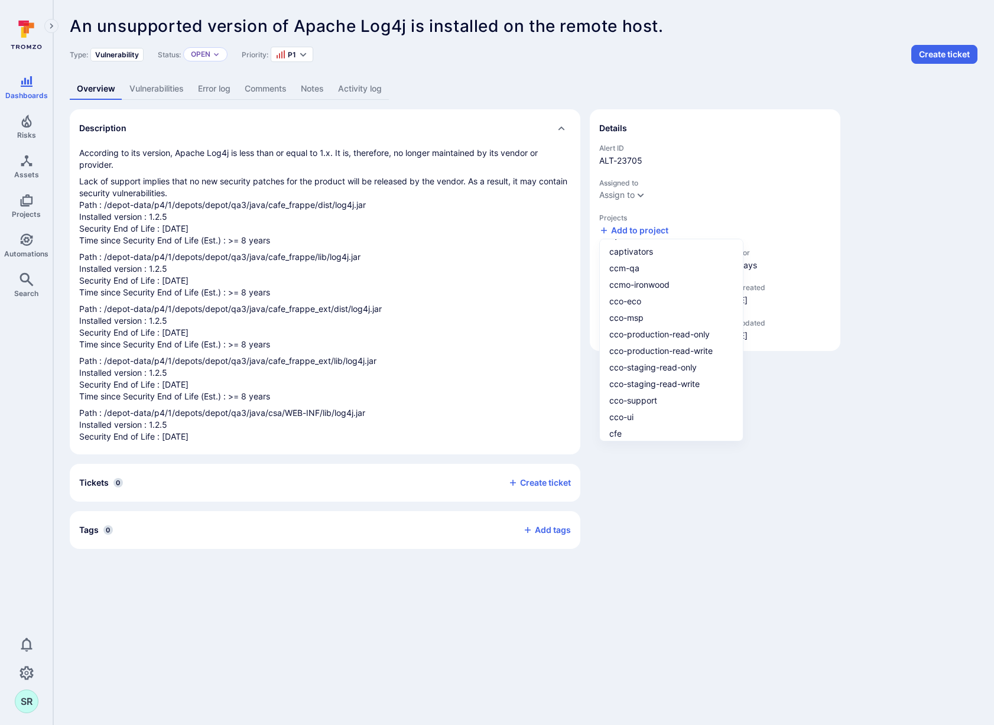
click at [892, 251] on div at bounding box center [497, 362] width 994 height 725
